Goal: Information Seeking & Learning: Find specific page/section

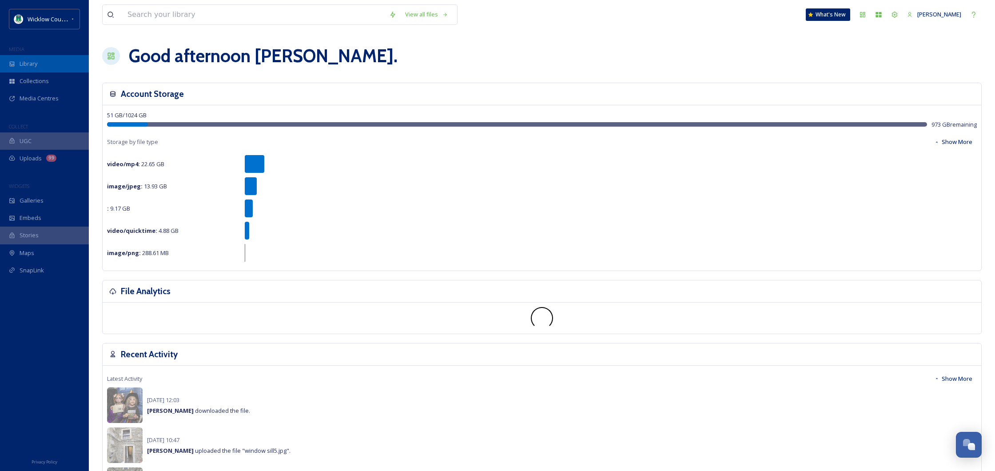
click at [27, 62] on span "Library" at bounding box center [29, 64] width 18 height 8
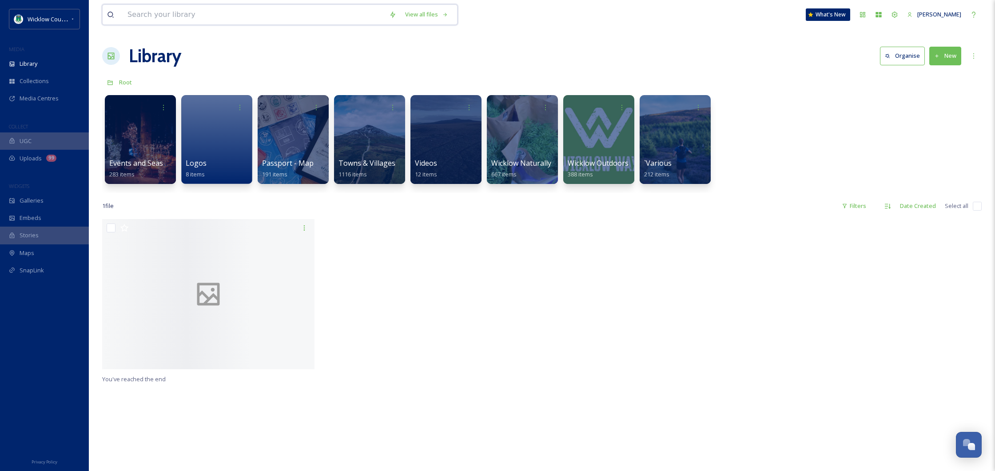
click at [174, 14] on input at bounding box center [254, 15] width 262 height 20
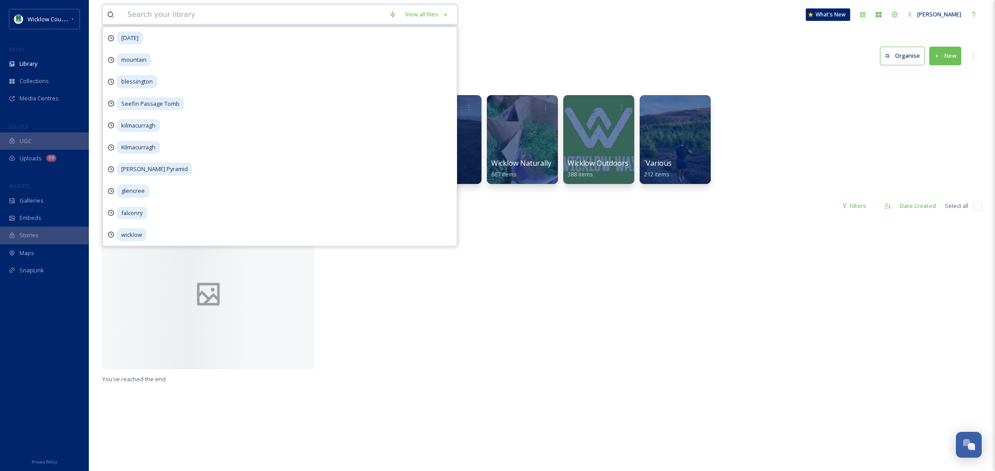
paste input "[GEOGRAPHIC_DATA]"
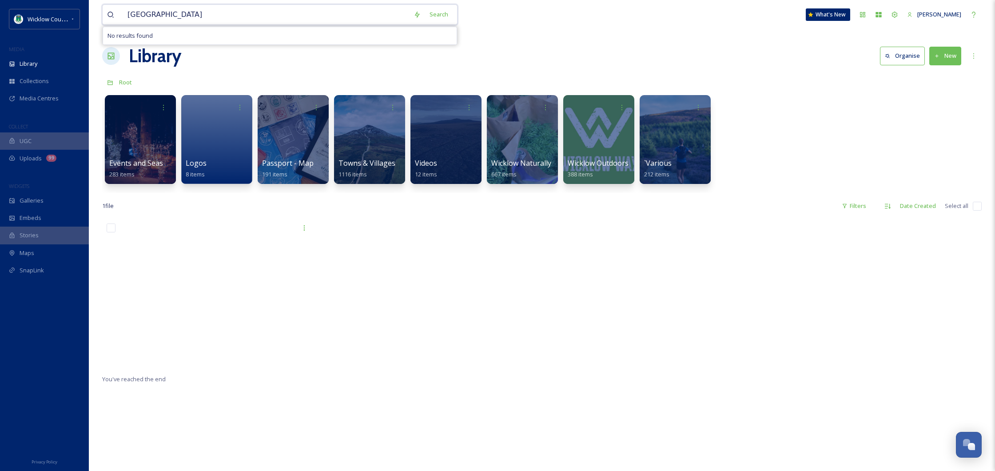
drag, startPoint x: 193, startPoint y: 16, endPoint x: 165, endPoint y: 17, distance: 27.6
click at [165, 17] on input "[GEOGRAPHIC_DATA]" at bounding box center [266, 15] width 286 height 20
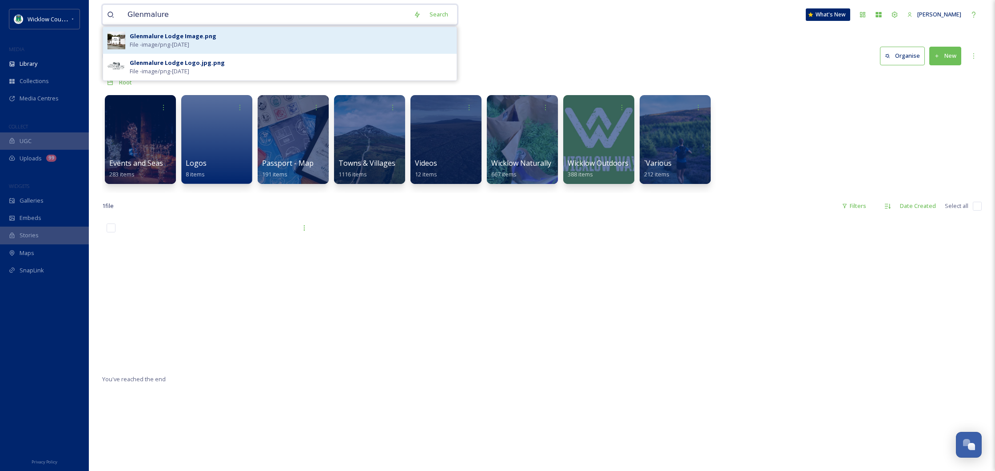
type input "Glenmalure"
click at [167, 48] on span "File - image/png - [DATE]" at bounding box center [160, 44] width 60 height 8
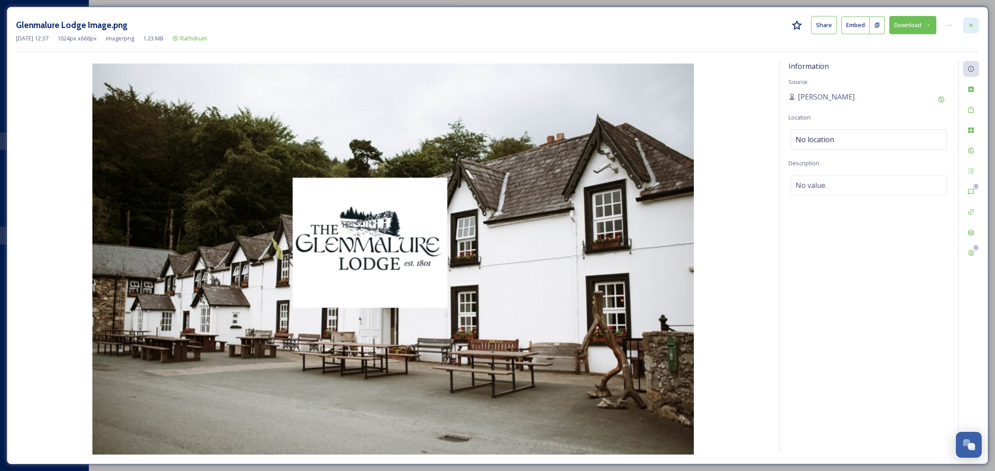
click at [978, 22] on div at bounding box center [971, 25] width 16 height 16
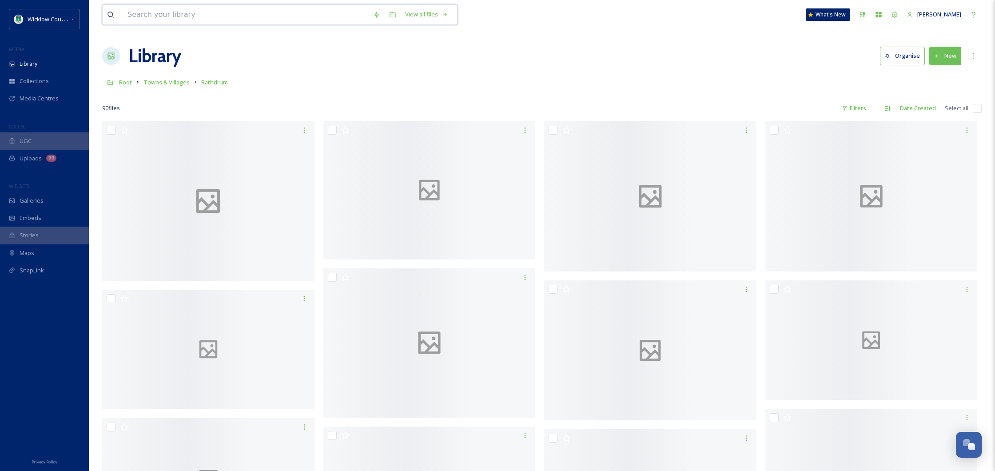
click at [297, 16] on input at bounding box center [246, 15] width 246 height 20
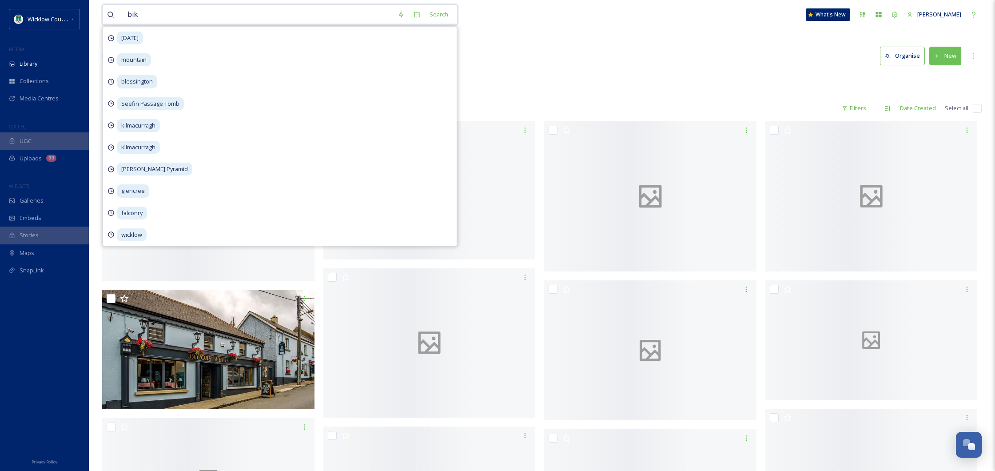
type input "bike"
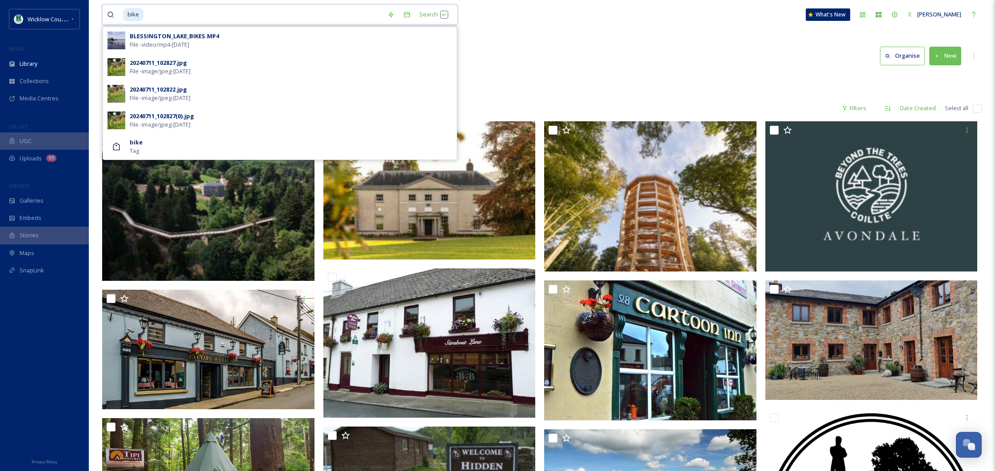
type input "bik"
type input "bi"
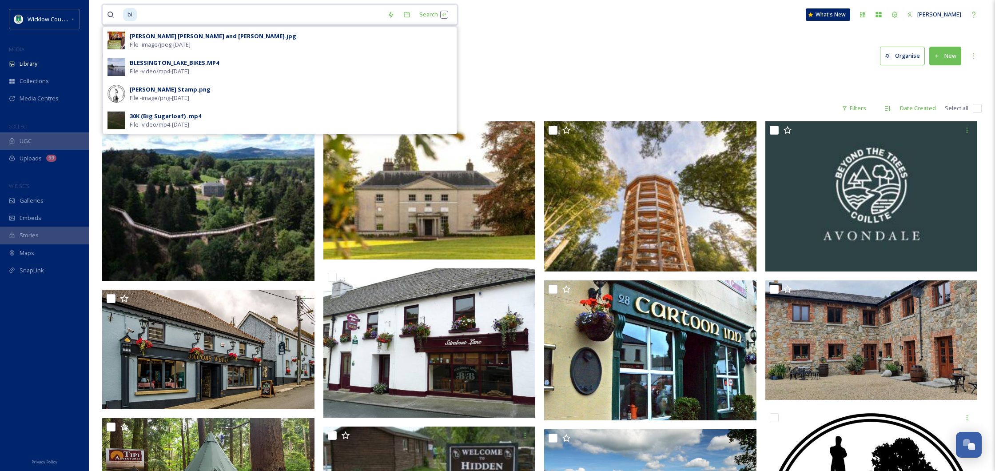
type input "b"
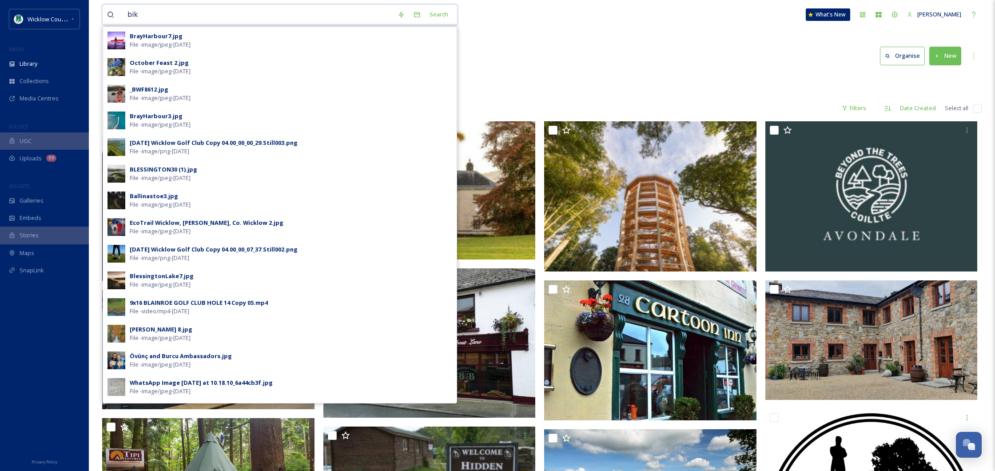
type input "bike"
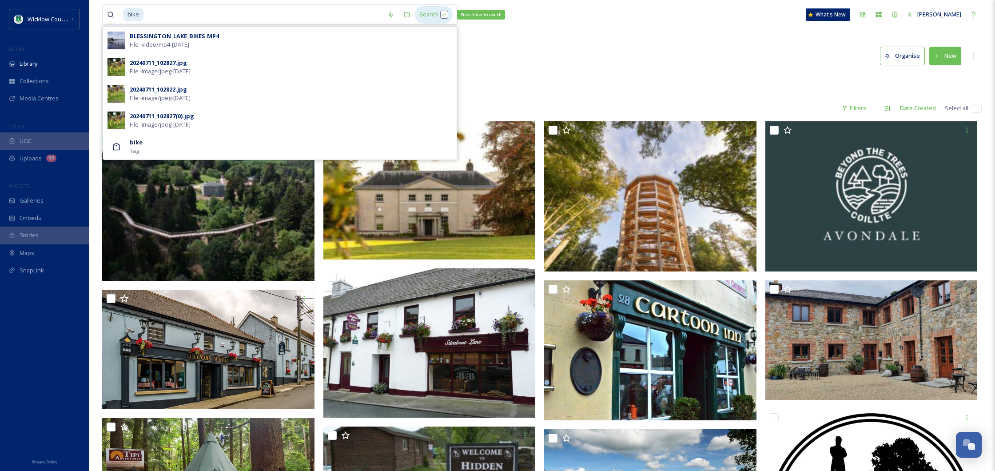
click at [430, 14] on div "Search Press Enter to search" at bounding box center [434, 14] width 38 height 17
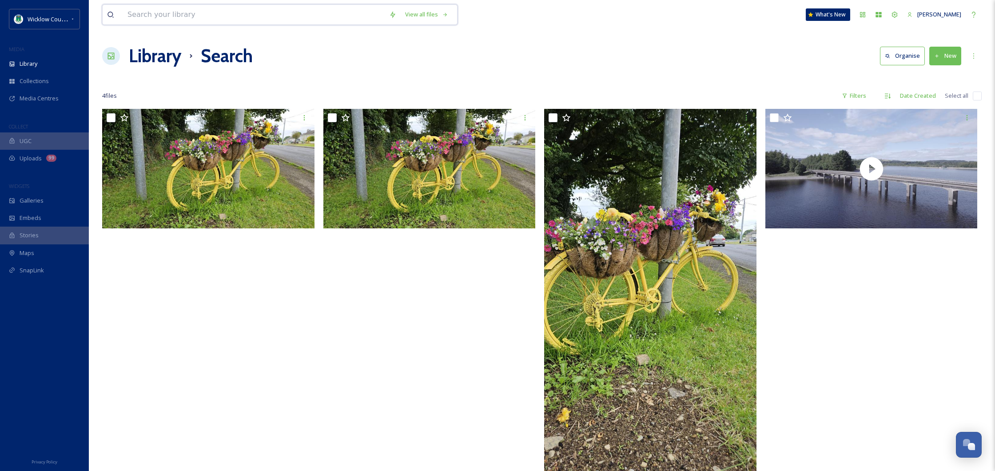
click at [166, 13] on input at bounding box center [254, 15] width 262 height 20
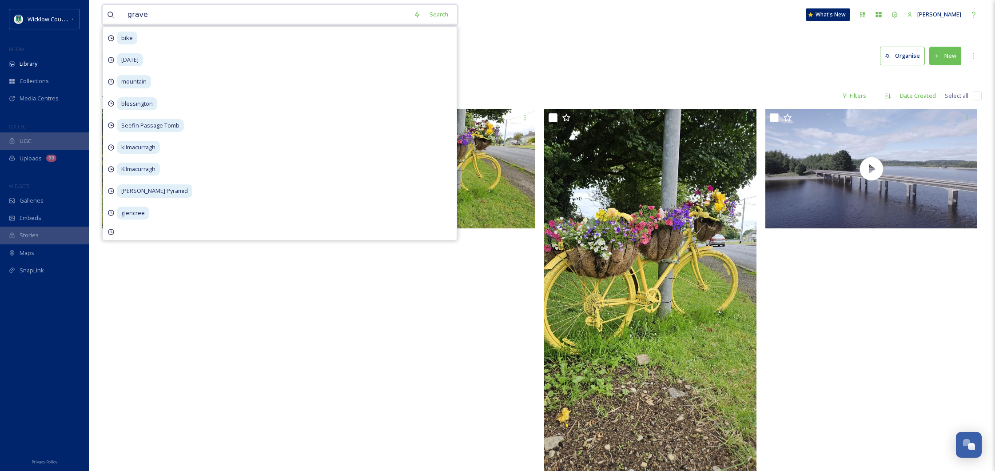
type input "gravel"
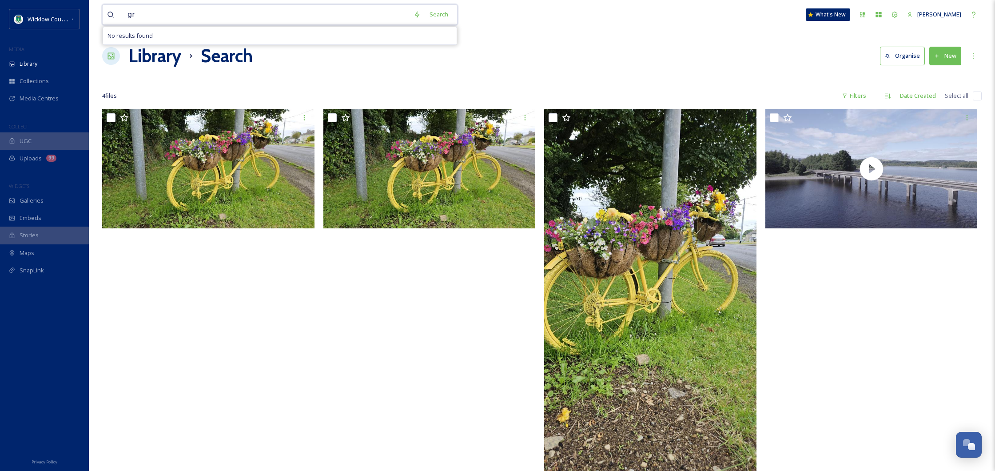
type input "g"
